Goal: Find specific page/section: Find specific page/section

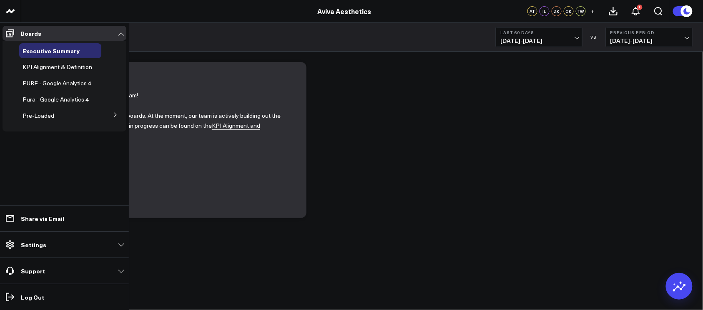
click at [35, 66] on span "KPI Alignment & Definition" at bounding box center [58, 67] width 70 height 8
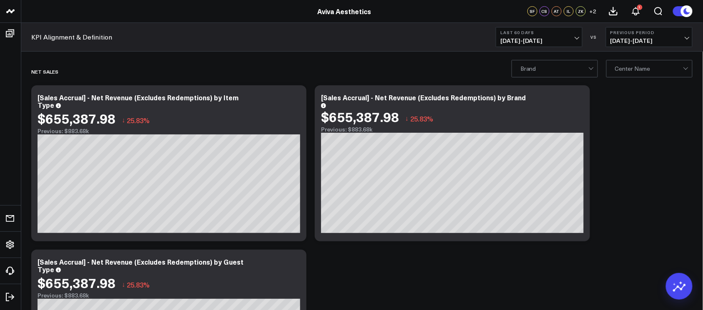
click at [533, 76] on div at bounding box center [554, 68] width 68 height 17
click at [528, 86] on div "Pura Vida" at bounding box center [554, 86] width 85 height 17
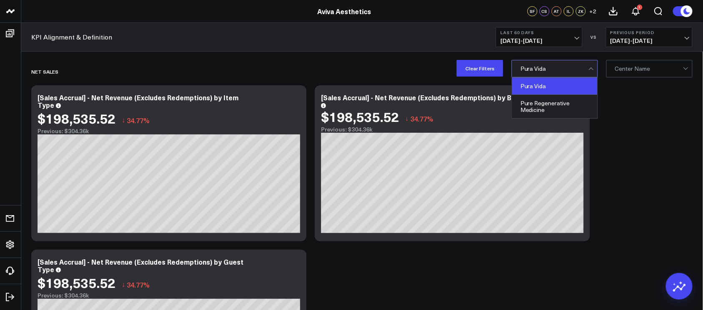
click at [538, 70] on div at bounding box center [554, 68] width 68 height 17
click at [533, 101] on div "Pure Regenerative Medicine" at bounding box center [554, 106] width 85 height 23
